Goal: Information Seeking & Learning: Understand process/instructions

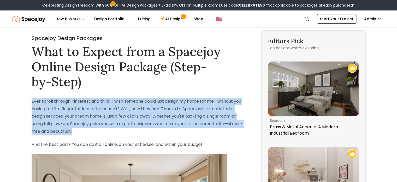
drag, startPoint x: 31, startPoint y: 100, endPoint x: 78, endPoint y: 133, distance: 58.5
copy p "Ever scroll through Pinterest and think, I wish someone could just design my ho…"
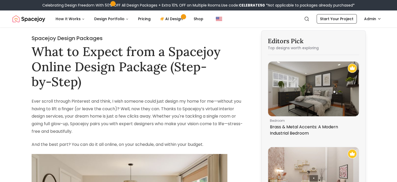
click at [84, 72] on h1 "What to Expect from a Spacejoy Online Design Package (Step-by-Step)" at bounding box center [140, 66] width 216 height 45
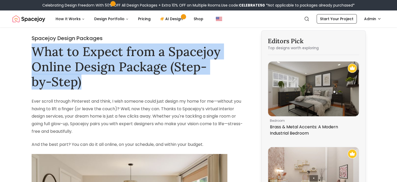
drag, startPoint x: 84, startPoint y: 82, endPoint x: 35, endPoint y: 55, distance: 55.4
click at [35, 55] on h1 "What to Expect from a Spacejoy Online Design Package (Step-by-Step)" at bounding box center [140, 66] width 216 height 45
copy h1 "What to Expect from a Spacejoy Online Design Package (Step-by-Step)"
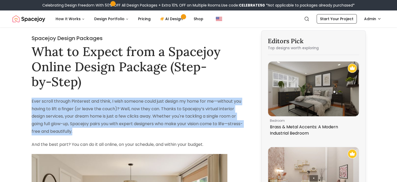
drag, startPoint x: 30, startPoint y: 103, endPoint x: 76, endPoint y: 135, distance: 55.2
copy p "Ever scroll through Pinterest and think, I wish someone could just design my ho…"
